Goal: Information Seeking & Learning: Understand process/instructions

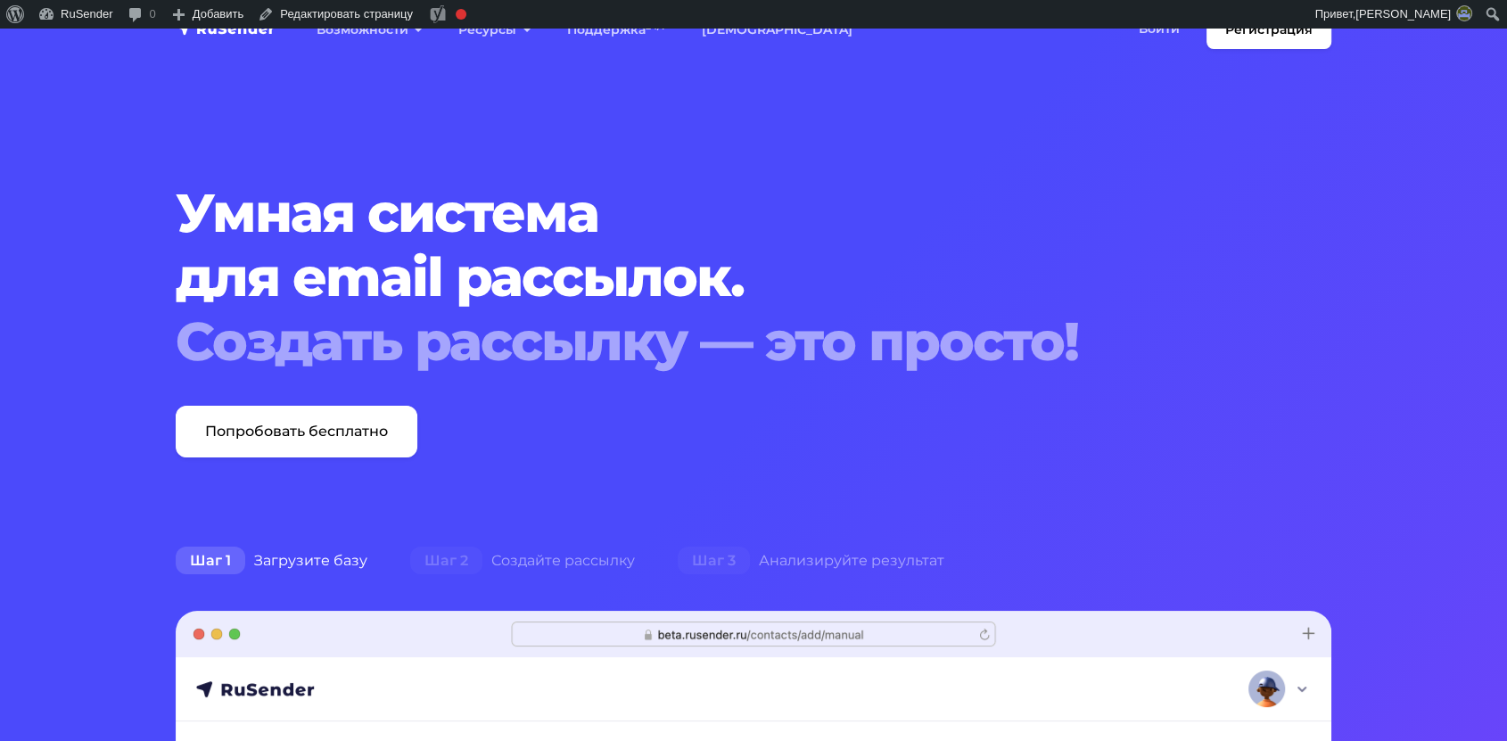
click at [1160, 49] on nav "Регистрация Возможности Конструктор писем Формы подписки A/B–тестирование API и…" at bounding box center [753, 30] width 1507 height 60
click at [1152, 43] on link "Войти" at bounding box center [1159, 29] width 77 height 37
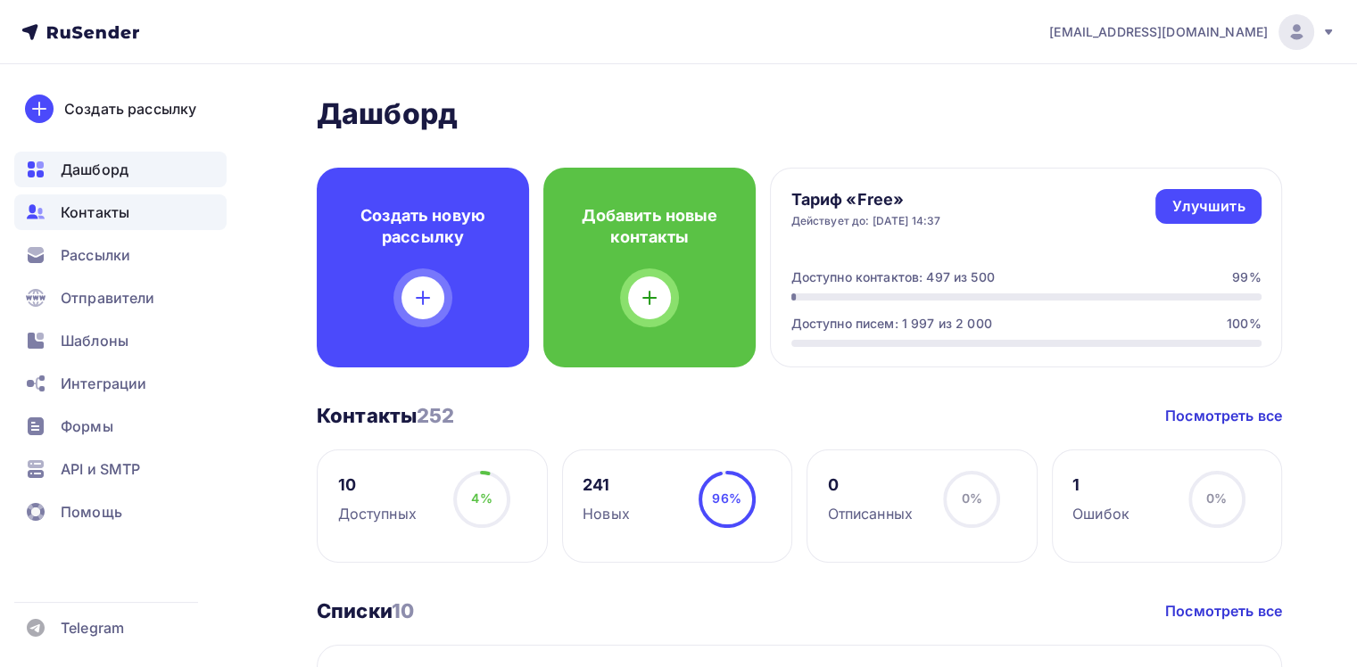
click at [125, 219] on span "Контакты" at bounding box center [95, 212] width 69 height 21
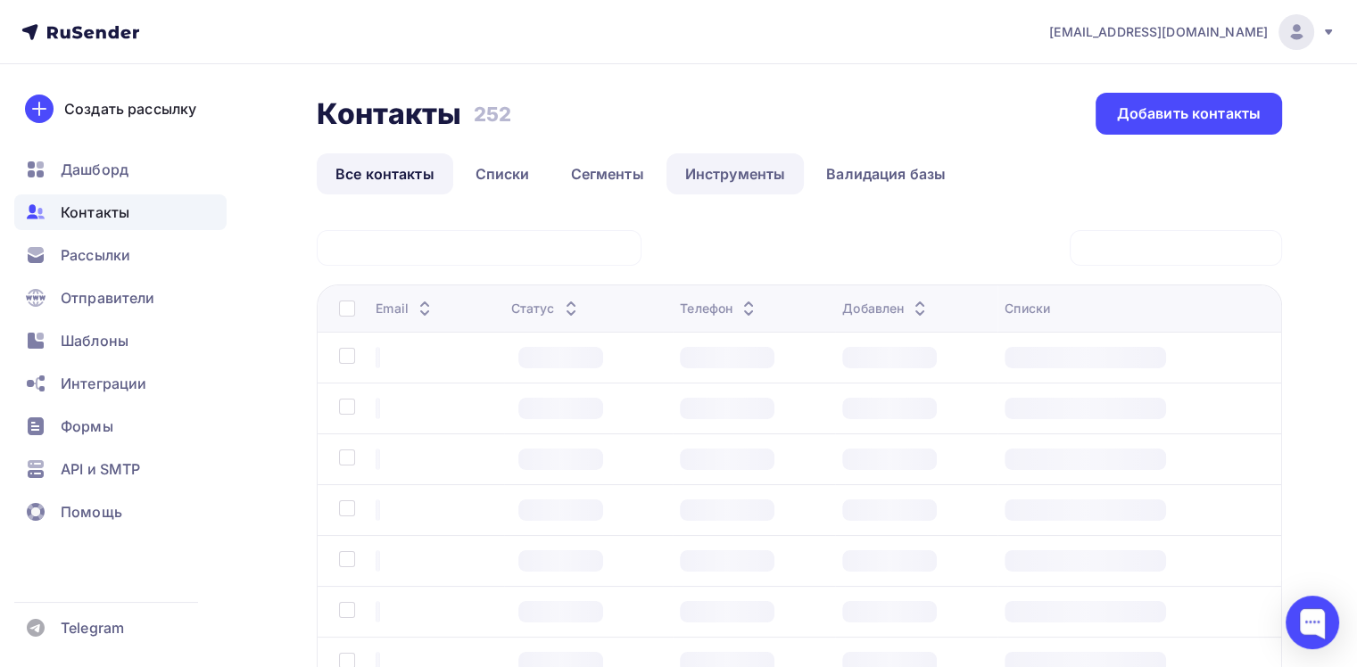
click at [810, 175] on link "Валидация базы" at bounding box center [885, 173] width 157 height 41
click at [753, 177] on link "Инструменты" at bounding box center [735, 173] width 138 height 41
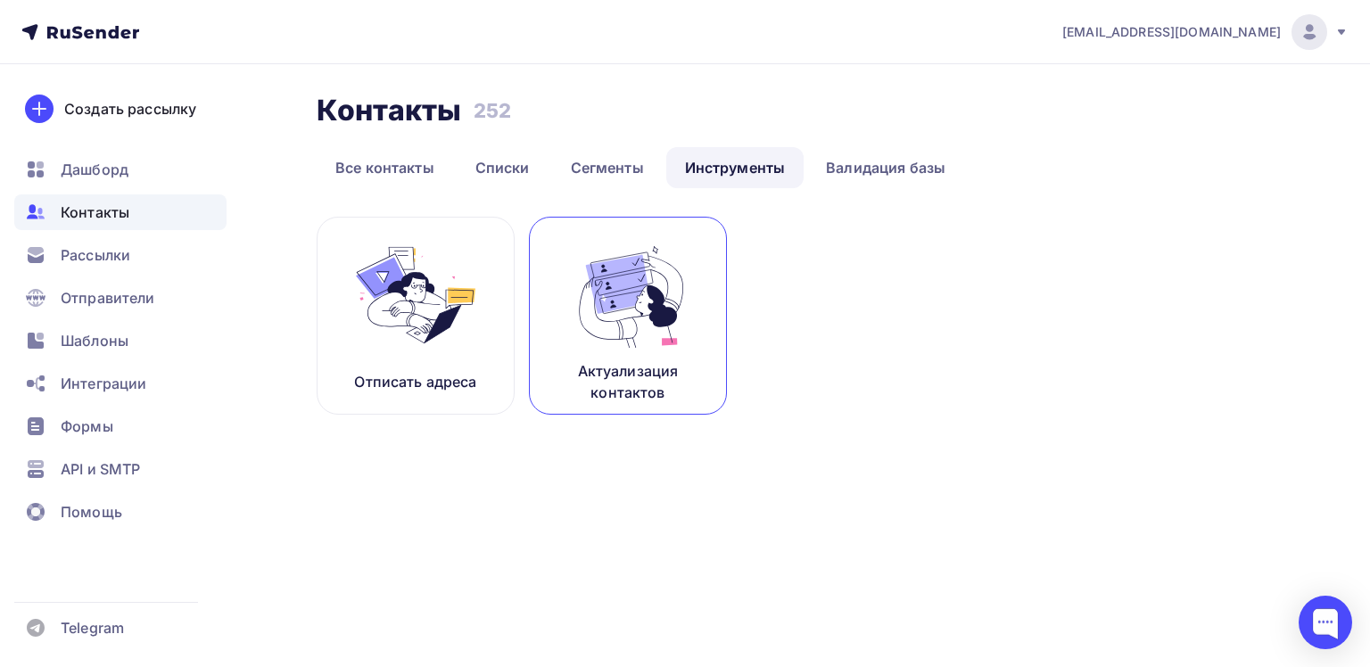
click at [639, 303] on img at bounding box center [628, 295] width 120 height 112
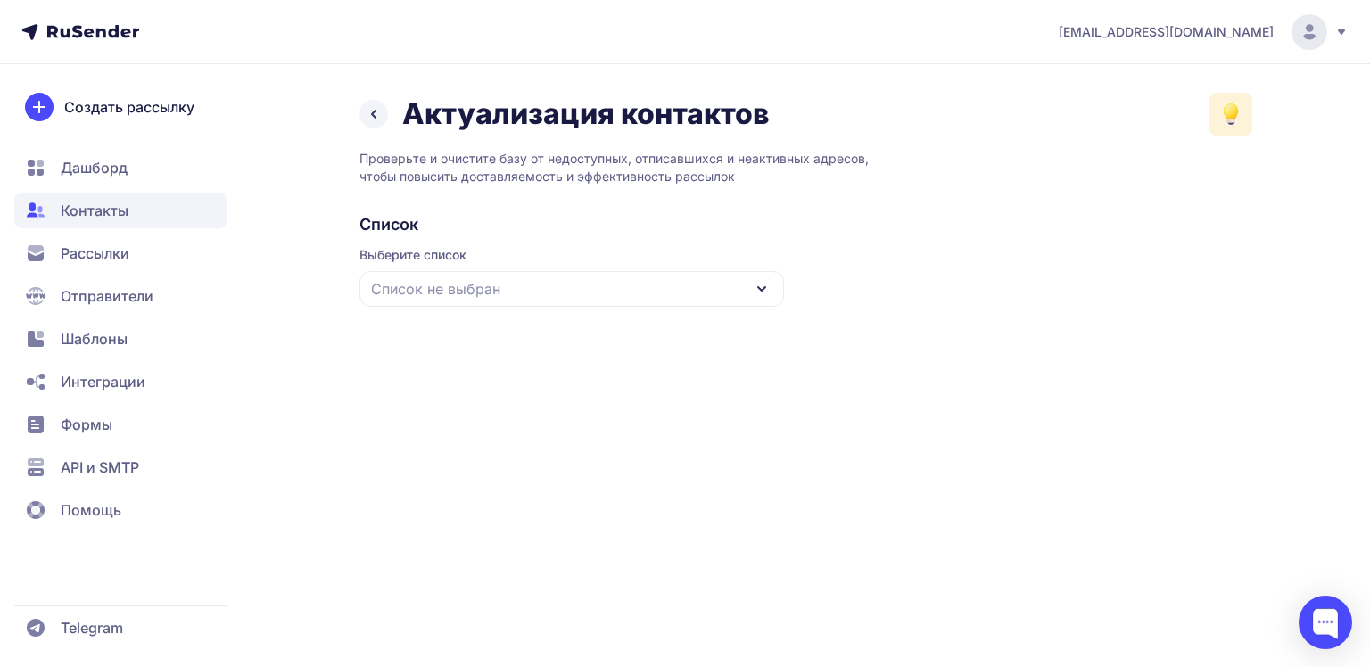
click at [1235, 127] on button at bounding box center [1231, 114] width 43 height 43
click at [974, 216] on link "Как очистить список контактов от «плохих» адресов" at bounding box center [1090, 211] width 281 height 35
